Goal: Check status

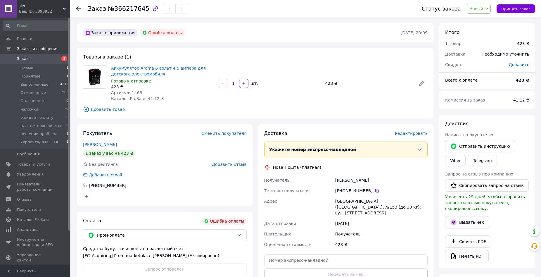
click at [38, 62] on link "Заказы 1" at bounding box center [36, 59] width 72 height 10
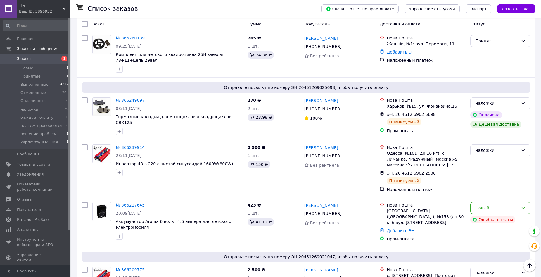
scroll to position [234, 0]
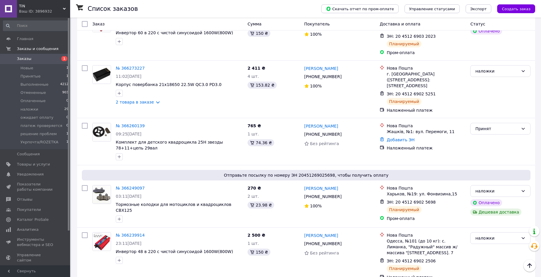
scroll to position [146, 0]
